Goal: Transaction & Acquisition: Purchase product/service

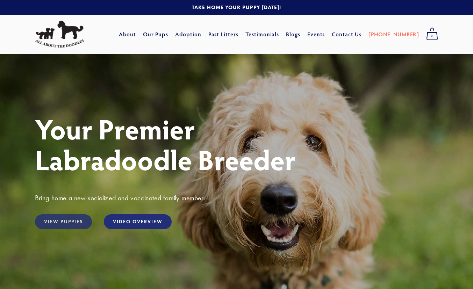
click at [57, 219] on link "View Puppies" at bounding box center [63, 221] width 57 height 15
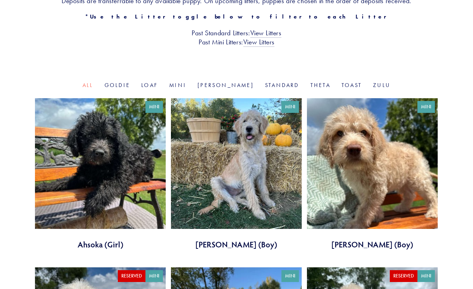
scroll to position [175, 0]
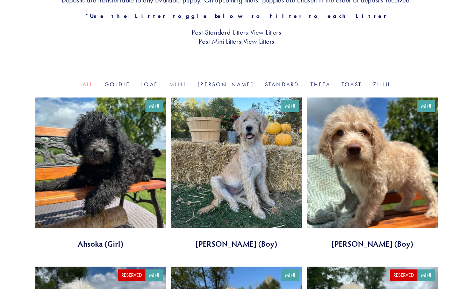
click at [186, 85] on link "Mini" at bounding box center [177, 84] width 17 height 7
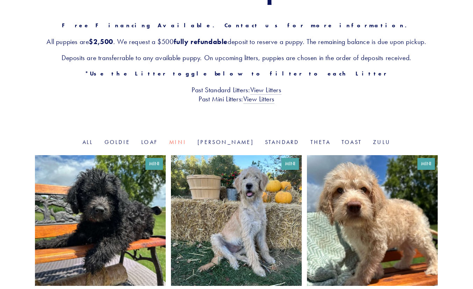
scroll to position [105, 0]
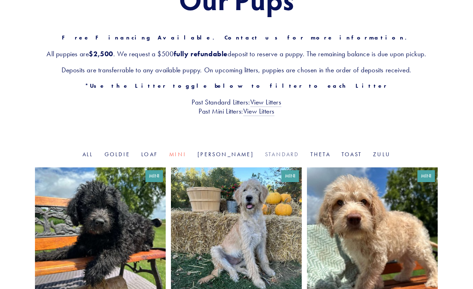
click at [265, 156] on link "Standard" at bounding box center [282, 154] width 34 height 7
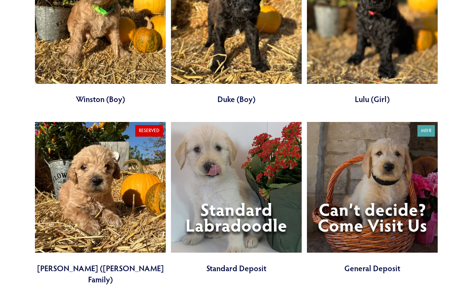
scroll to position [839, 0]
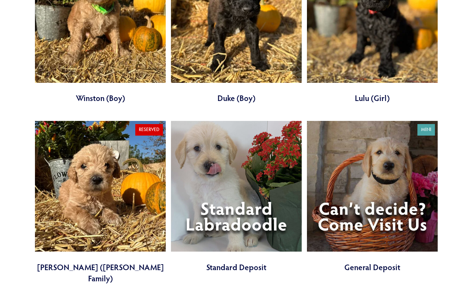
click at [239, 211] on link at bounding box center [236, 197] width 131 height 152
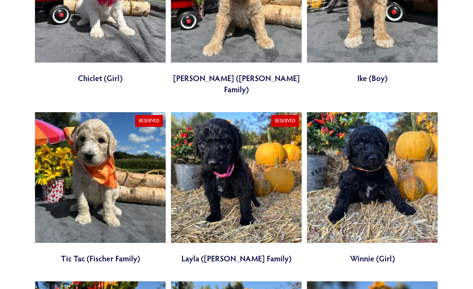
scroll to position [315, 0]
